Goal: Task Accomplishment & Management: Manage account settings

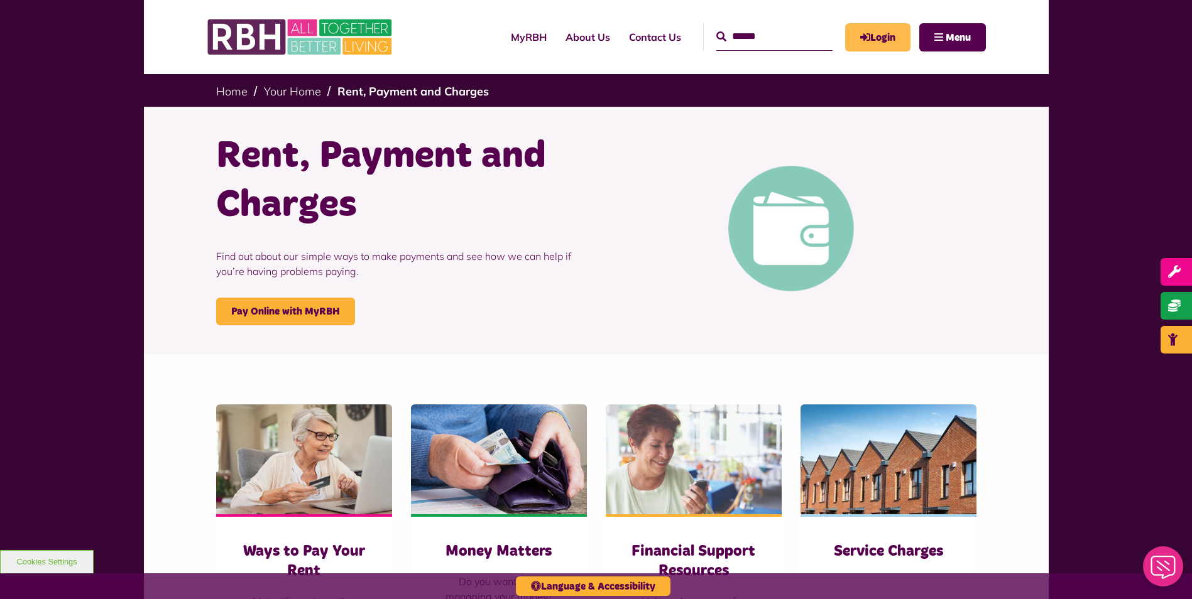
click at [877, 41] on link "Login" at bounding box center [877, 37] width 65 height 28
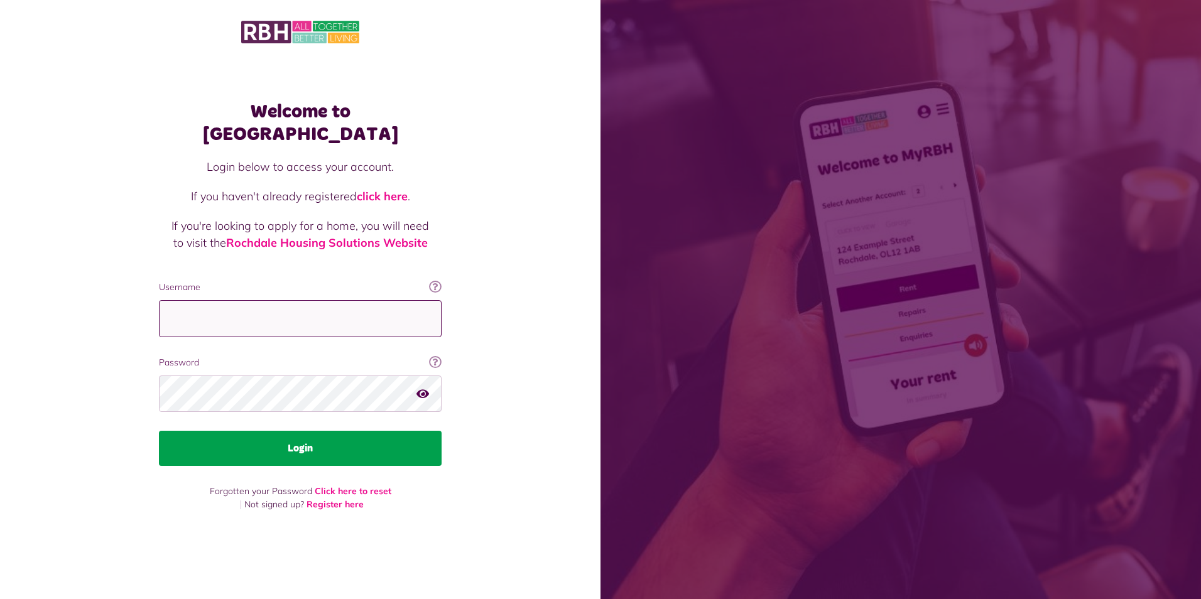
type input "**********"
click at [283, 440] on button "Login" at bounding box center [300, 448] width 283 height 35
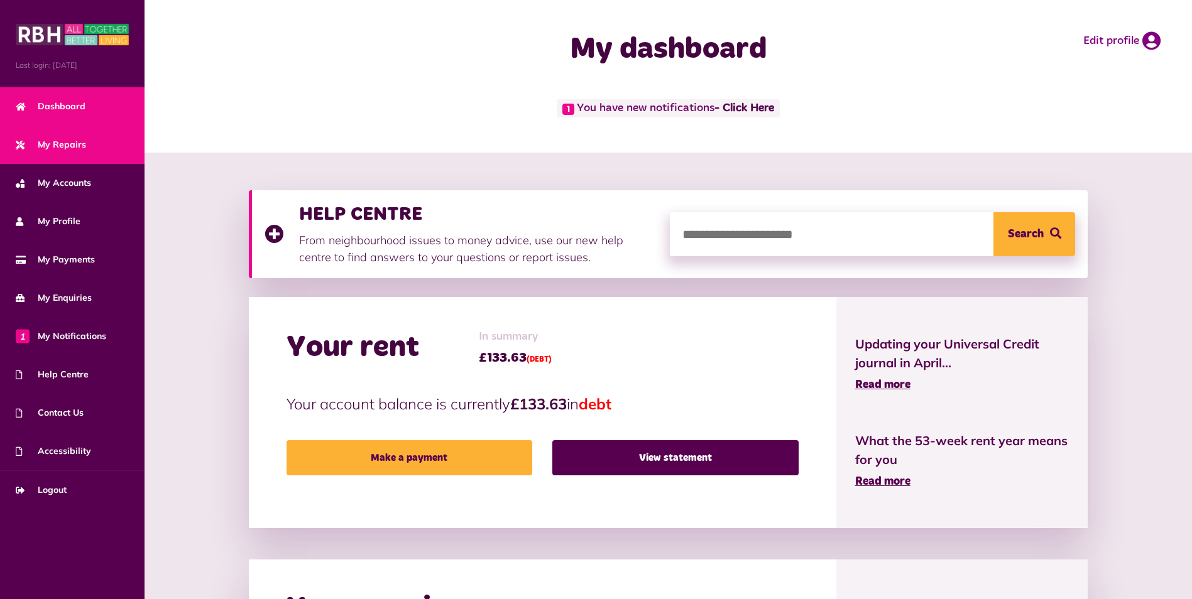
click at [88, 149] on link "My Repairs" at bounding box center [72, 145] width 145 height 38
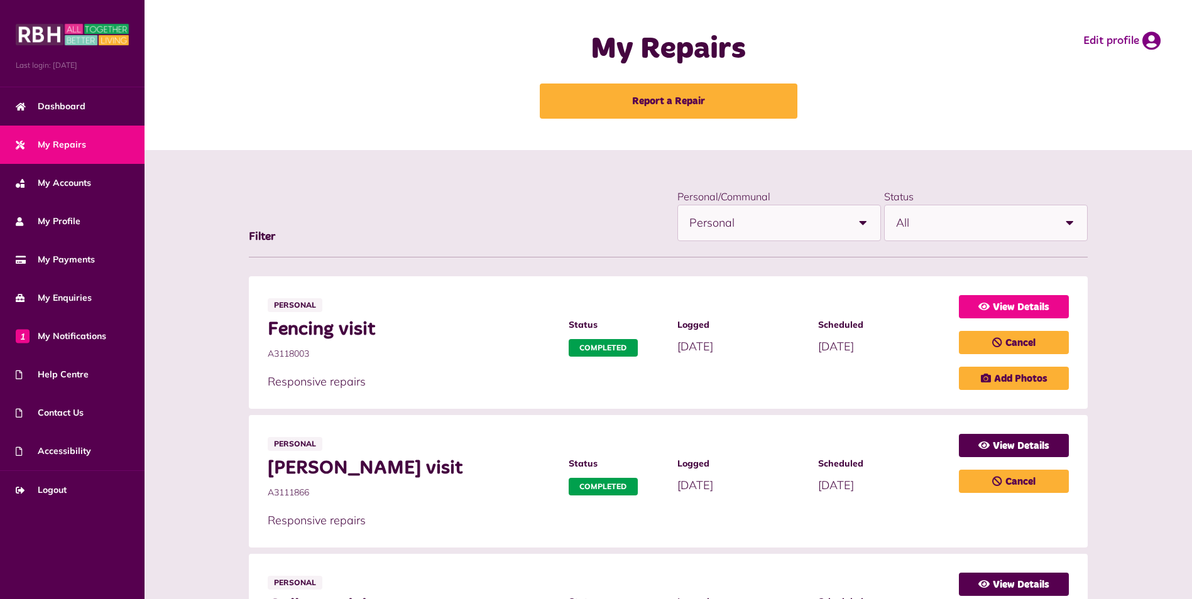
click at [1034, 305] on link "View Details" at bounding box center [1014, 306] width 110 height 23
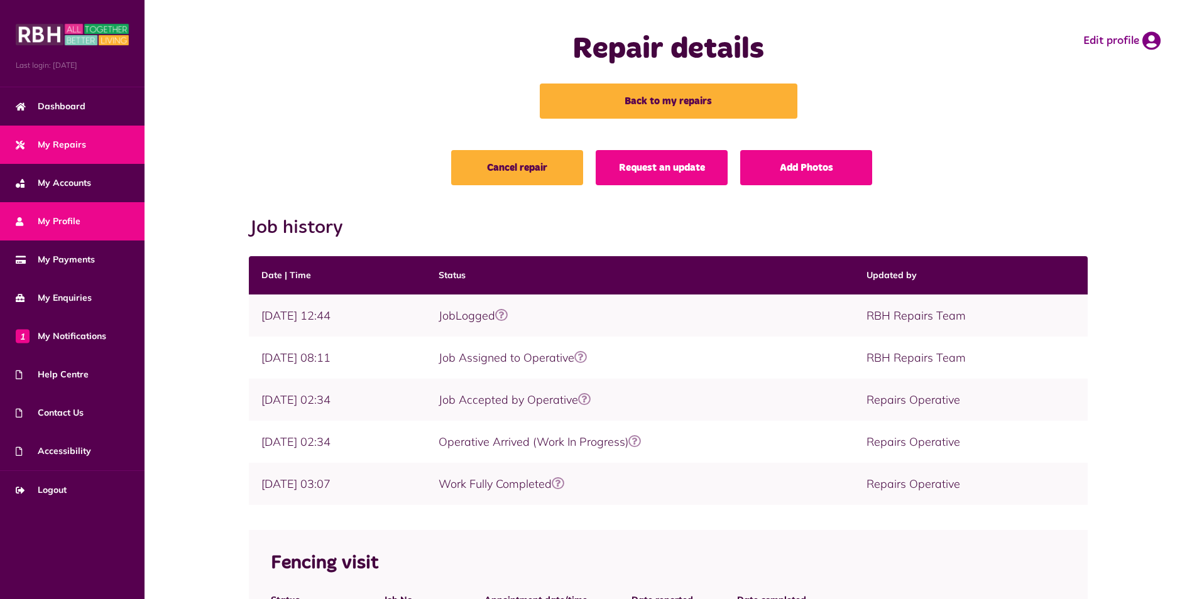
click at [70, 212] on link "My Profile" at bounding box center [72, 221] width 145 height 38
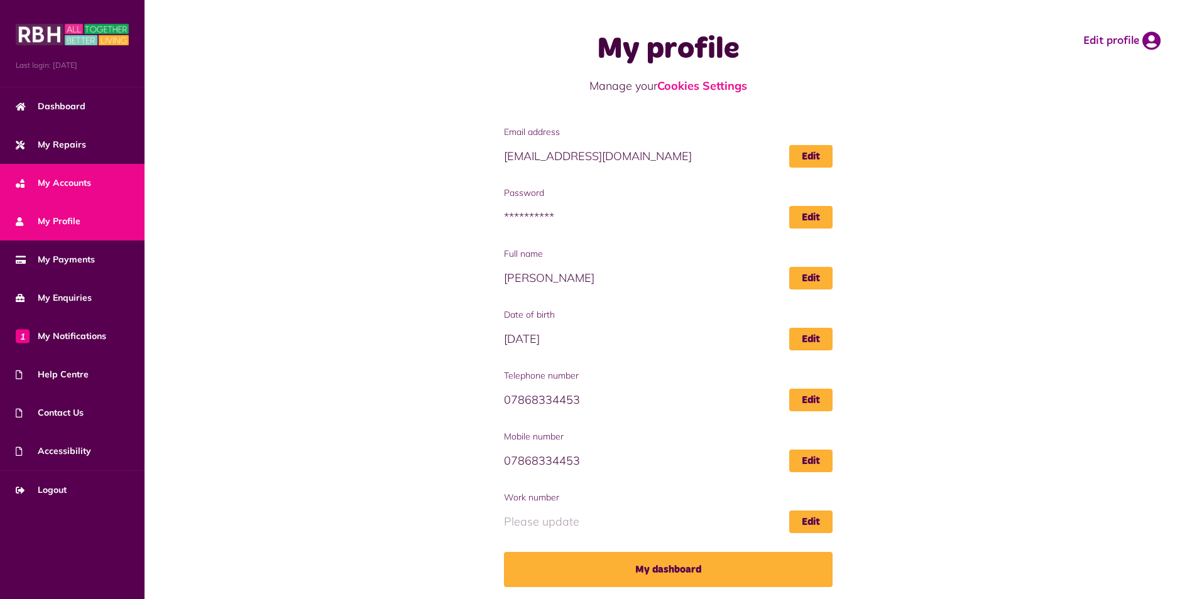
click at [81, 182] on span "My Accounts" at bounding box center [53, 183] width 75 height 13
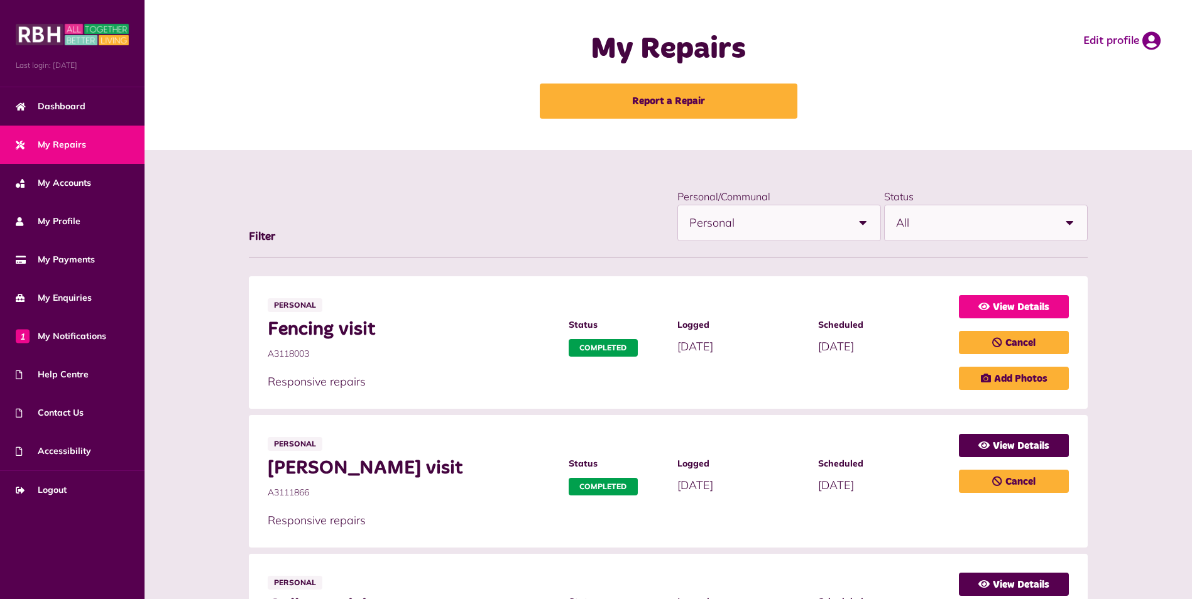
click at [1052, 308] on link "View Details" at bounding box center [1014, 306] width 110 height 23
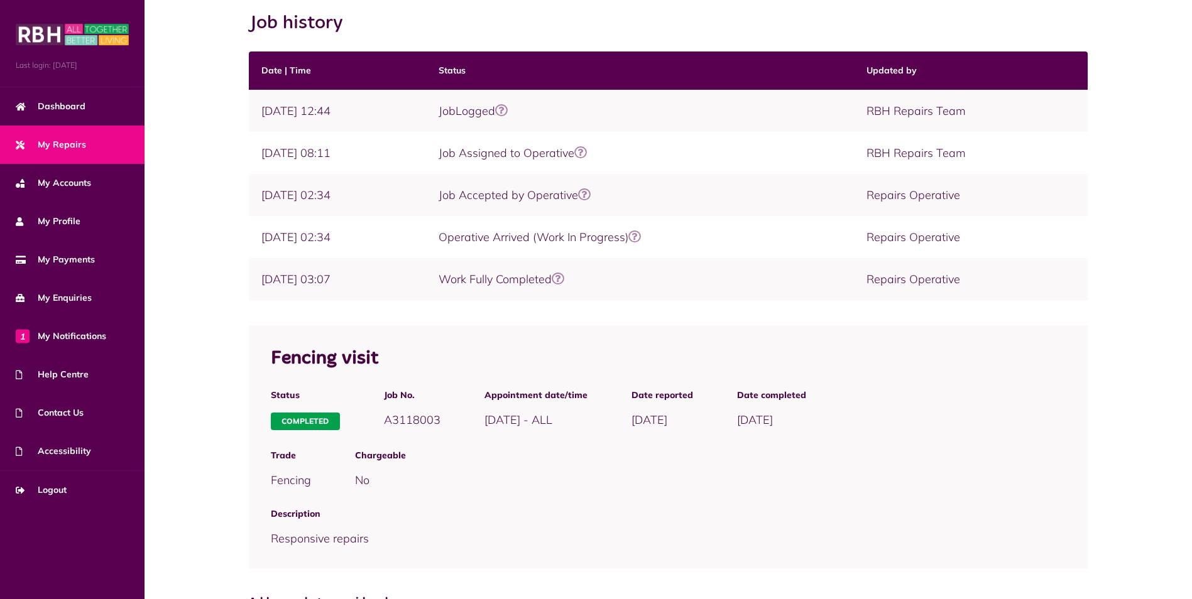
scroll to position [227, 0]
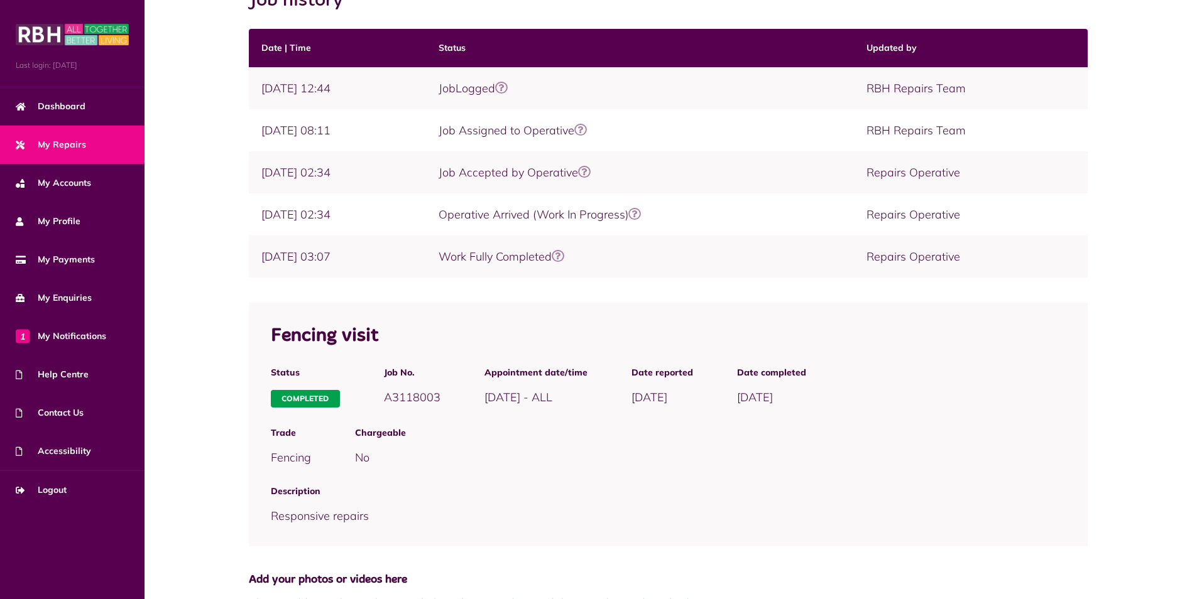
click at [81, 141] on span "My Repairs" at bounding box center [51, 144] width 70 height 13
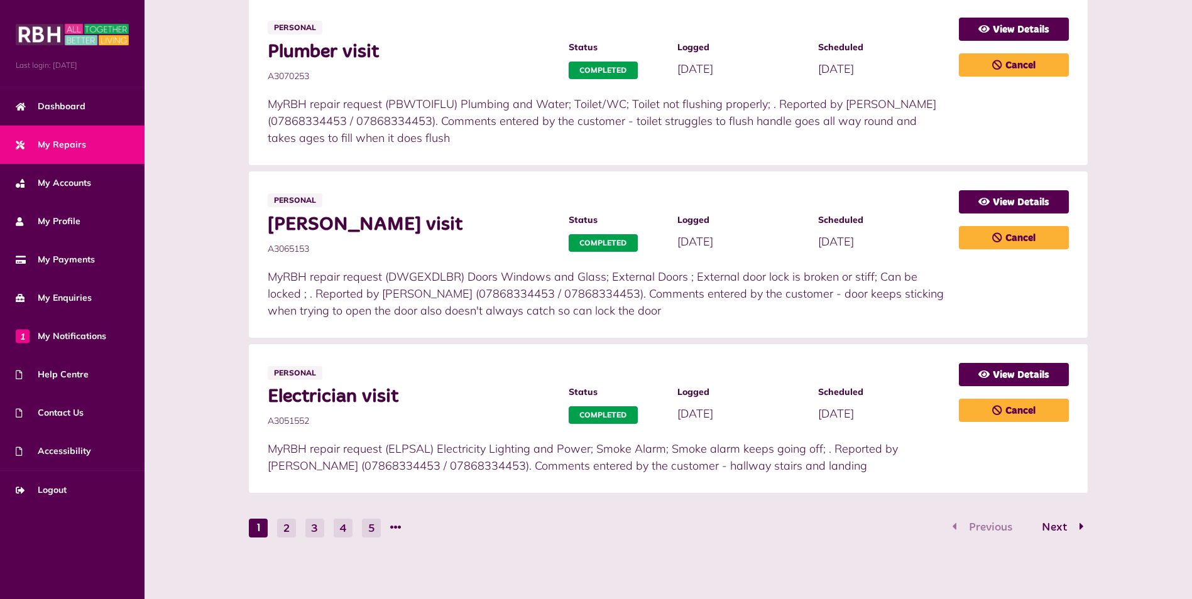
scroll to position [694, 0]
click at [290, 528] on button "2" at bounding box center [286, 527] width 19 height 19
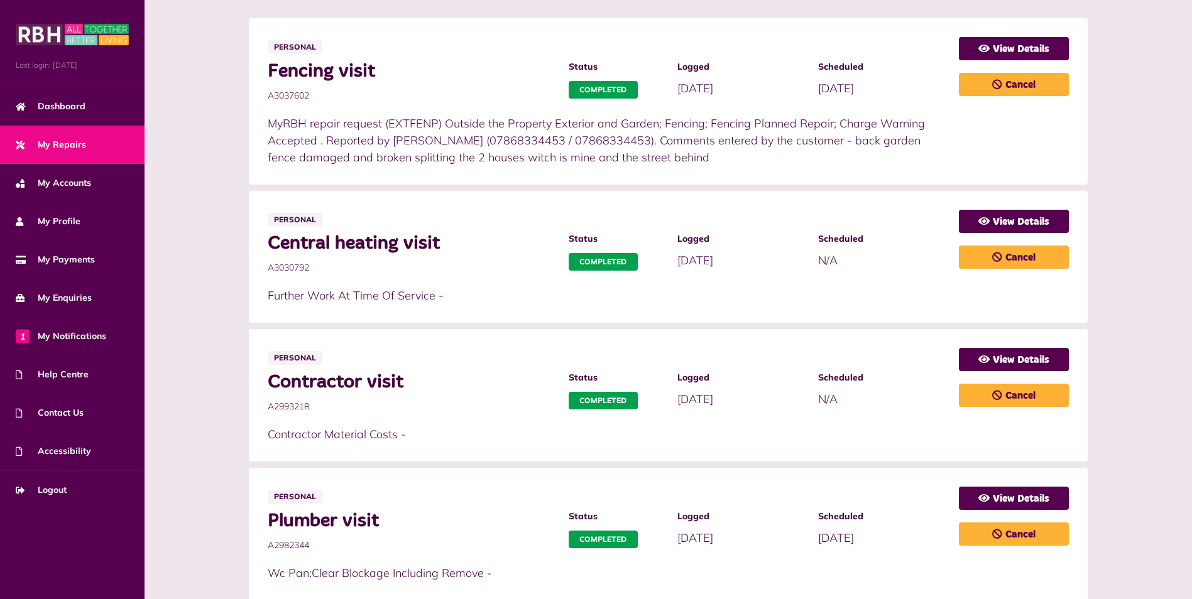
scroll to position [83, 0]
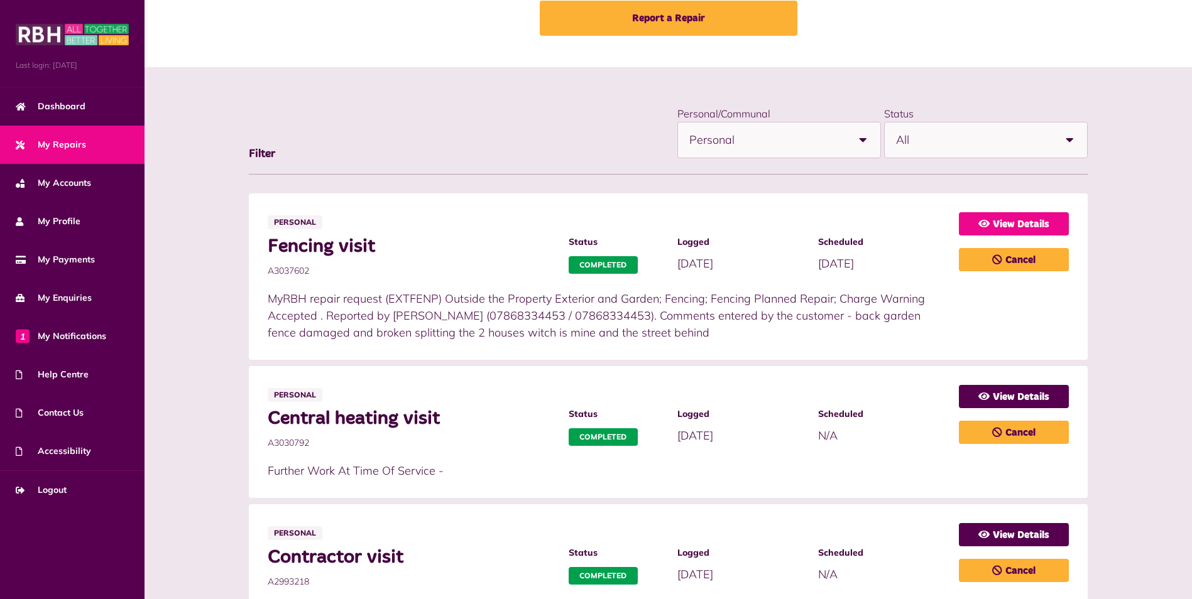
click at [983, 231] on link "View Details" at bounding box center [1014, 223] width 110 height 23
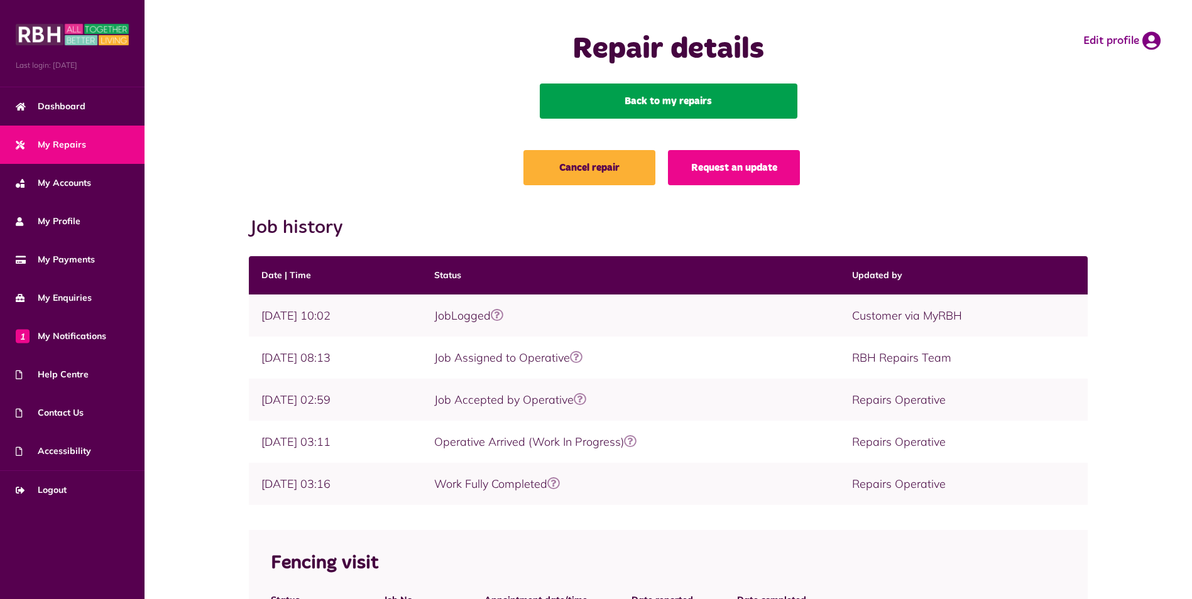
click at [709, 96] on link "Back to my repairs" at bounding box center [669, 101] width 258 height 35
